Goal: Task Accomplishment & Management: Use online tool/utility

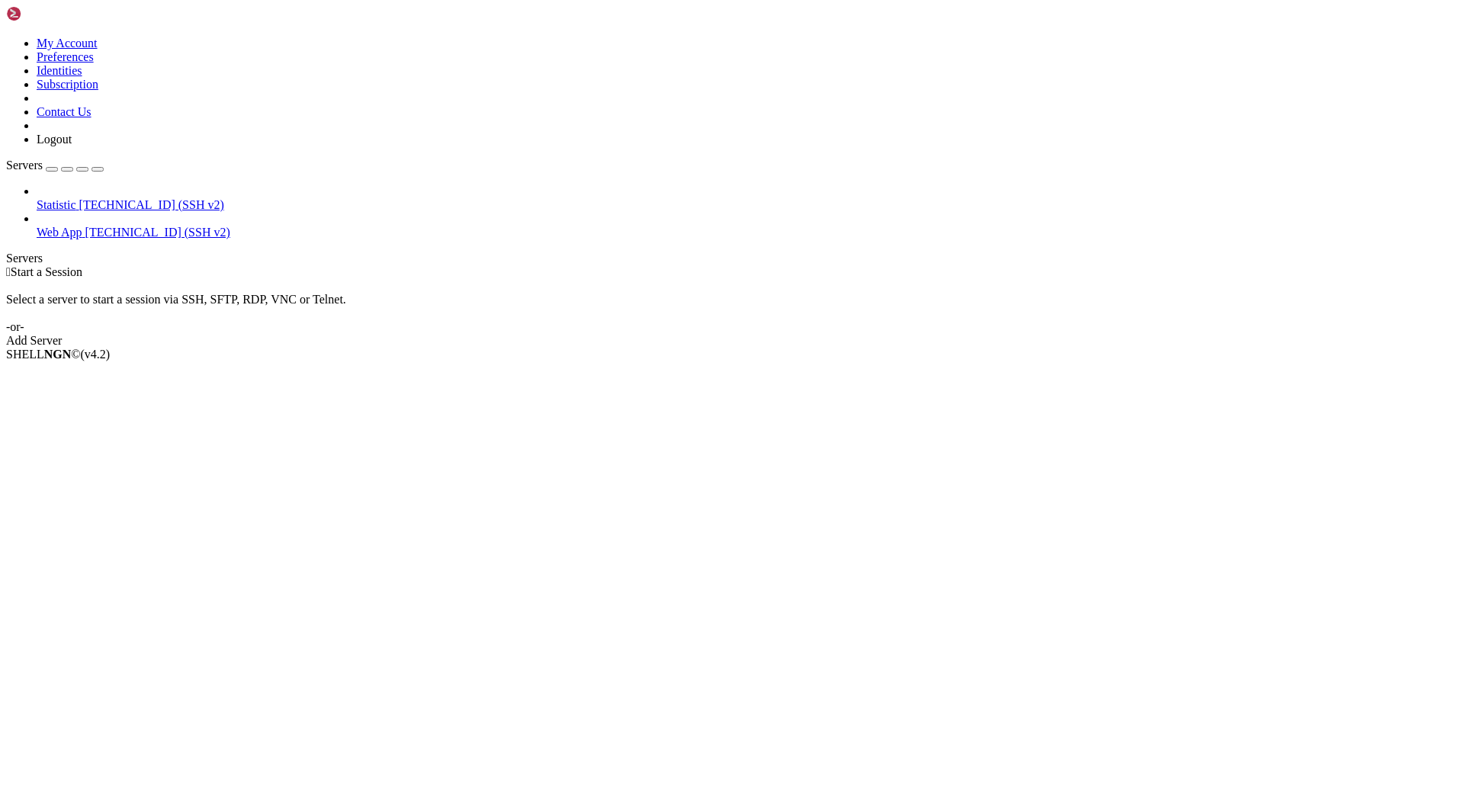
click at [86, 226] on span "[TECHNICAL_ID] (SSH v2)" at bounding box center [158, 232] width 145 height 13
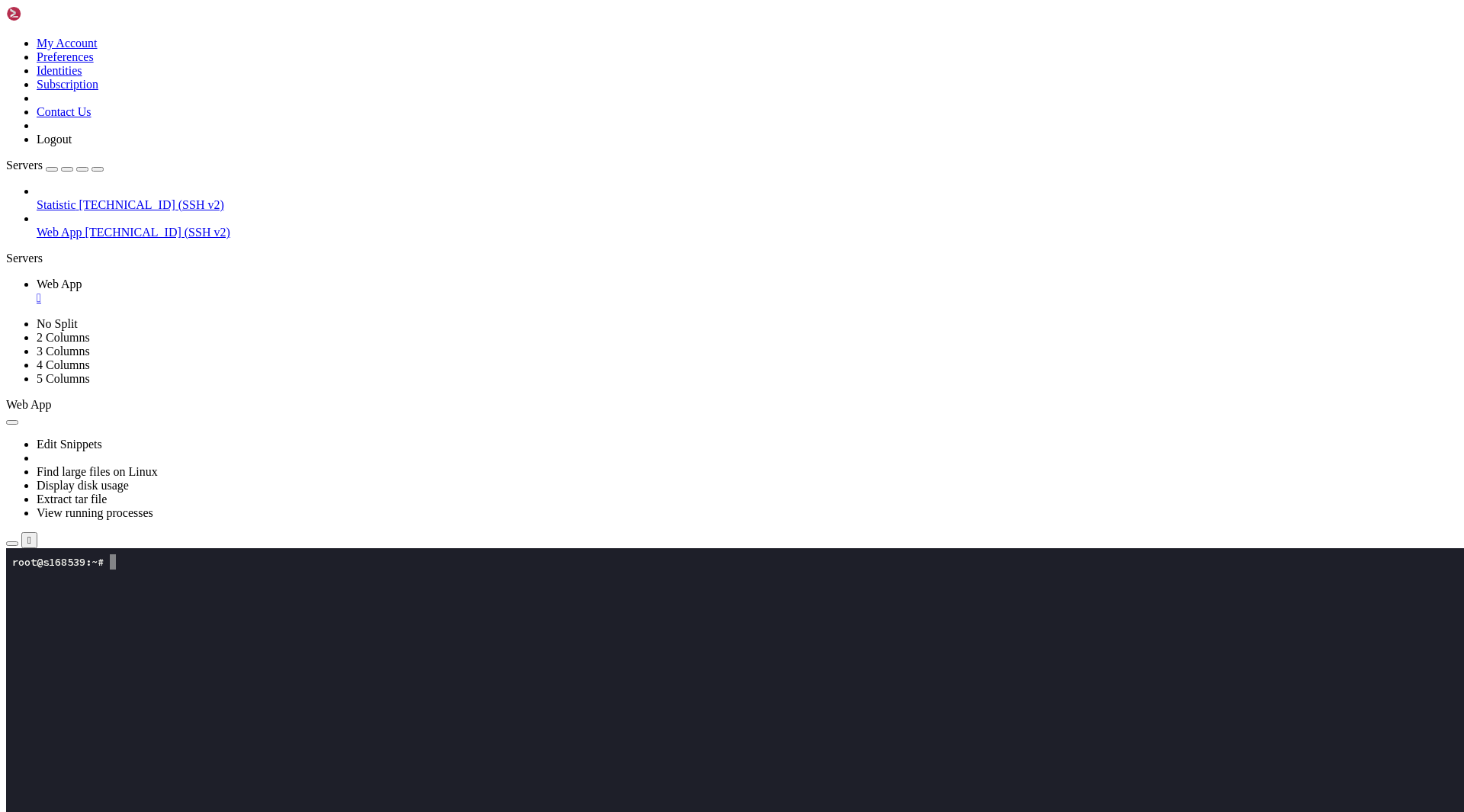
click at [12, 544] on icon "button" at bounding box center [12, 544] width 0 height 0
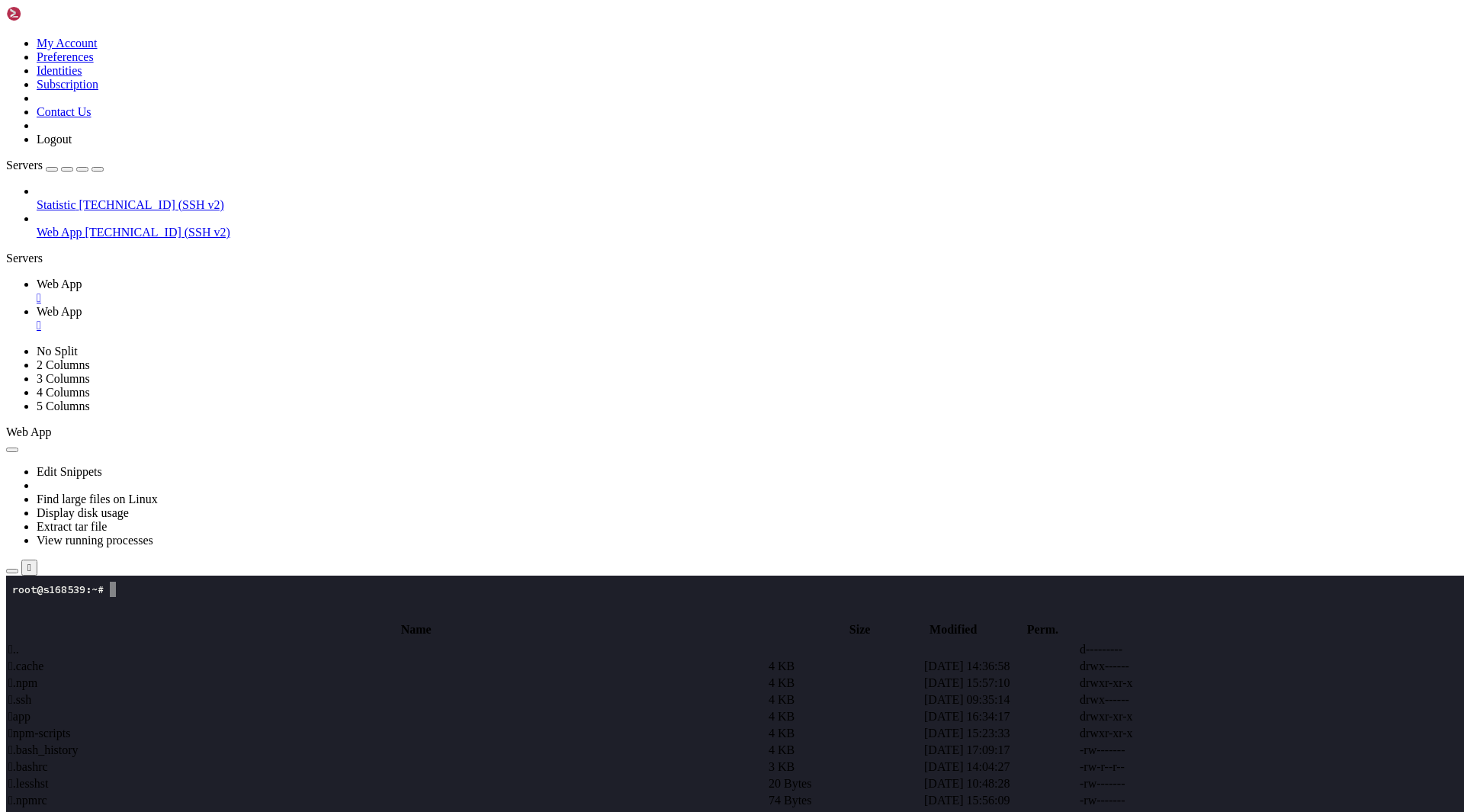
click at [31, 710] on span " app" at bounding box center [20, 716] width 22 height 13
type input "/root/app"
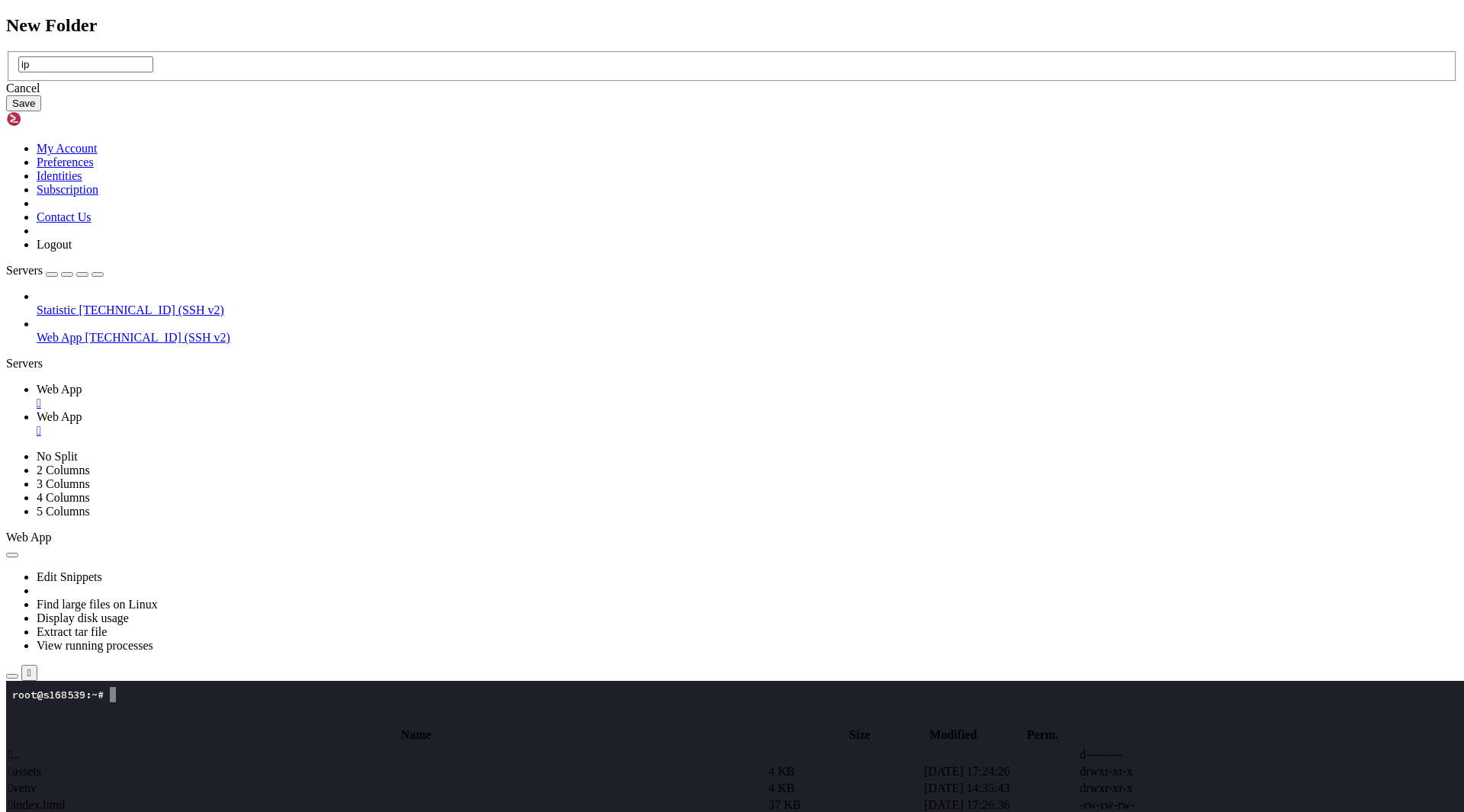
type input "i"
type input "updates"
click at [41, 111] on button "Save" at bounding box center [23, 103] width 35 height 16
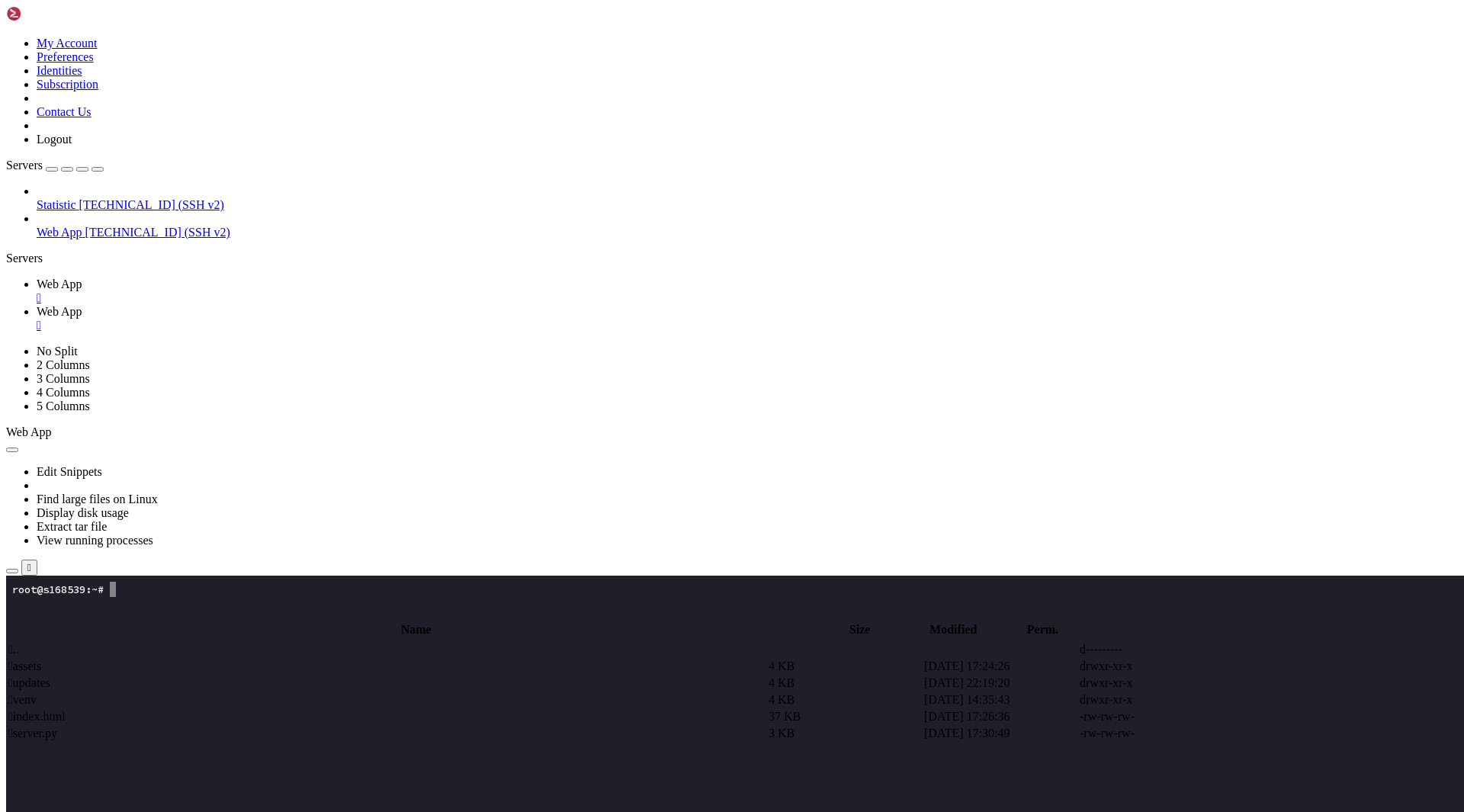
click at [51, 677] on span " updates" at bounding box center [29, 683] width 42 height 13
type input "/root/app/updates"
